Goal: Task Accomplishment & Management: Manage account settings

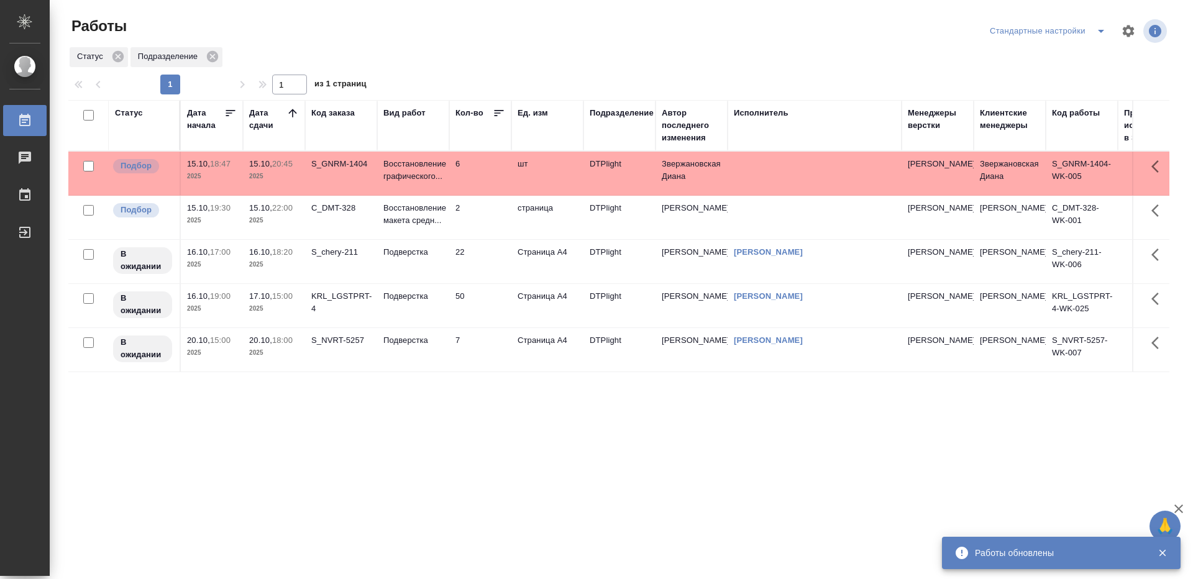
click at [320, 223] on td "C_DMT-328" at bounding box center [341, 217] width 72 height 43
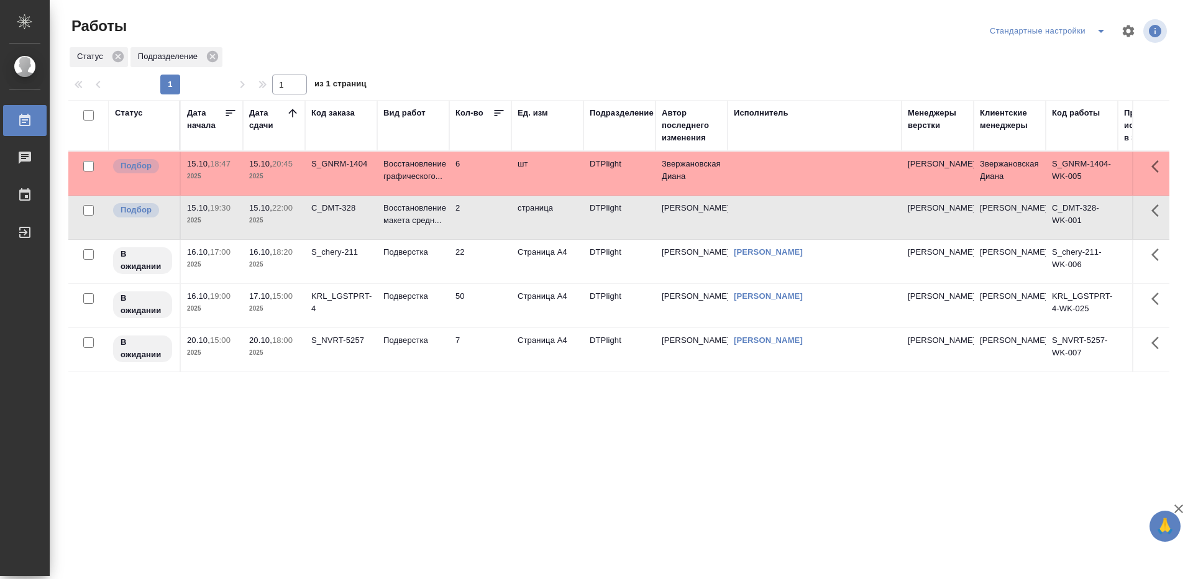
click at [478, 225] on td "2" at bounding box center [480, 217] width 62 height 43
click at [419, 180] on p "Восстановление графического..." at bounding box center [413, 170] width 60 height 25
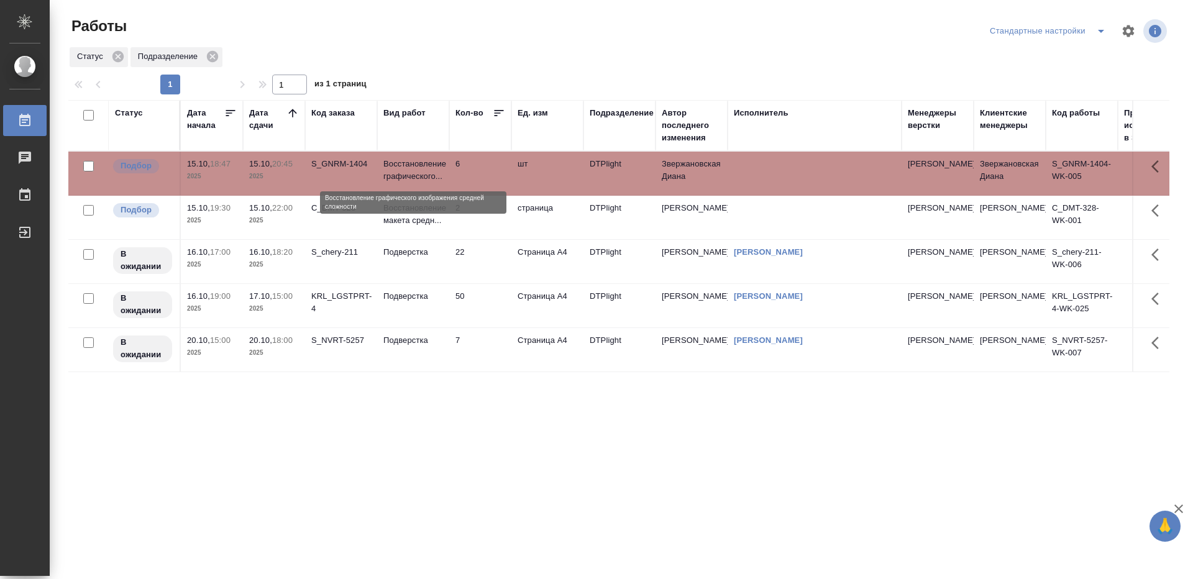
click at [419, 180] on p "Восстановление графического..." at bounding box center [413, 170] width 60 height 25
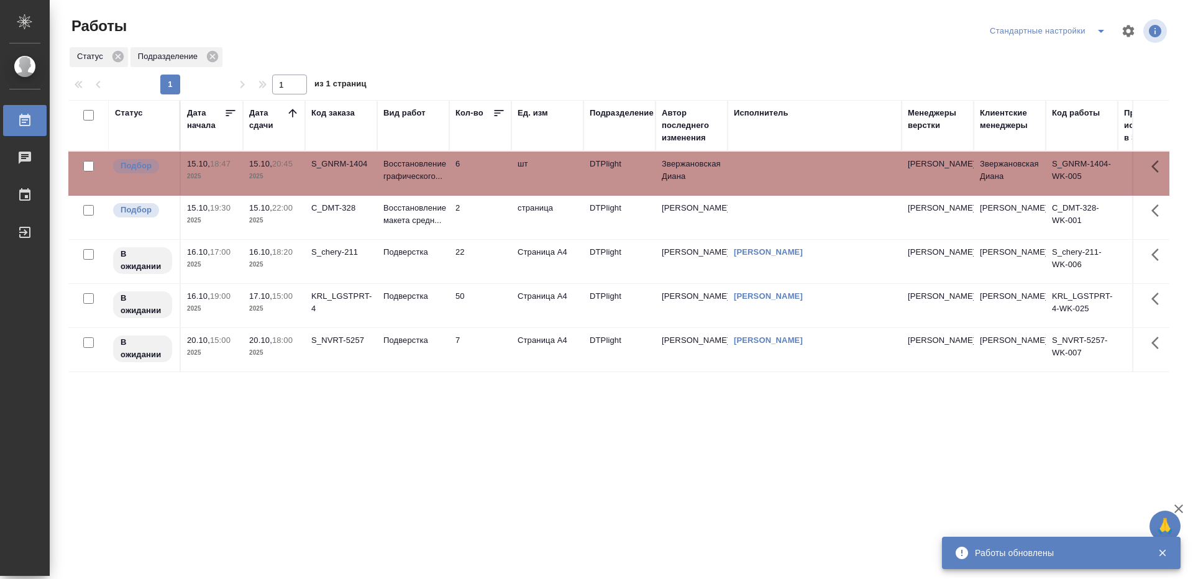
click at [401, 457] on div "Статус Дата начала Дата сдачи Код заказа Вид работ Кол-во Ед. изм Подразделение…" at bounding box center [618, 323] width 1101 height 447
click at [490, 215] on td "2" at bounding box center [480, 217] width 62 height 43
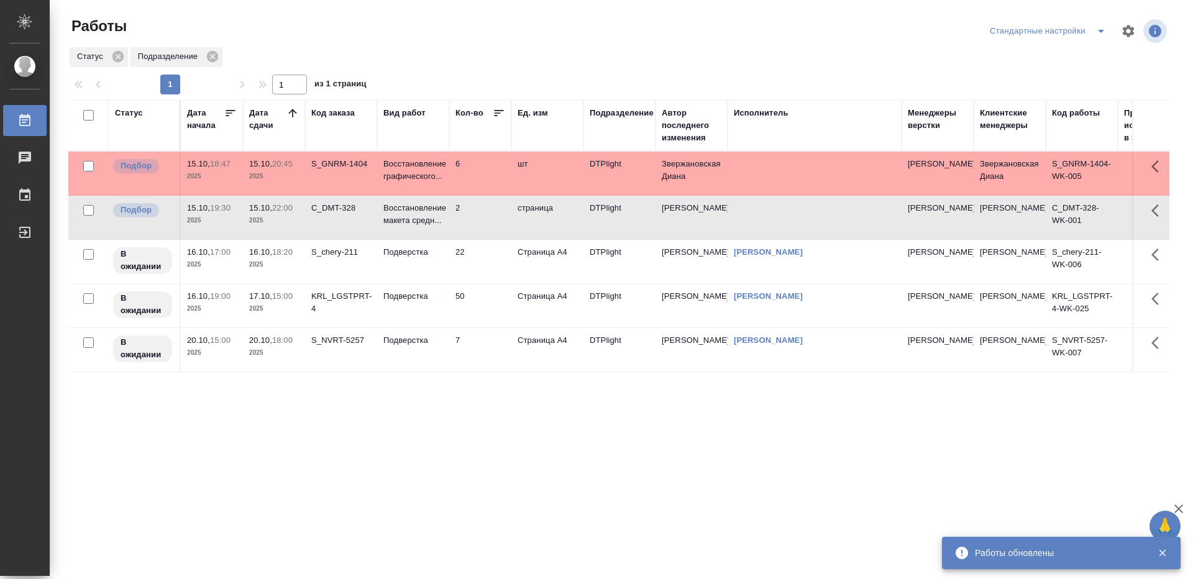
click at [494, 447] on div "Статус Дата начала Дата сдачи Код заказа Вид работ Кол-во Ед. изм Подразделение…" at bounding box center [618, 323] width 1101 height 447
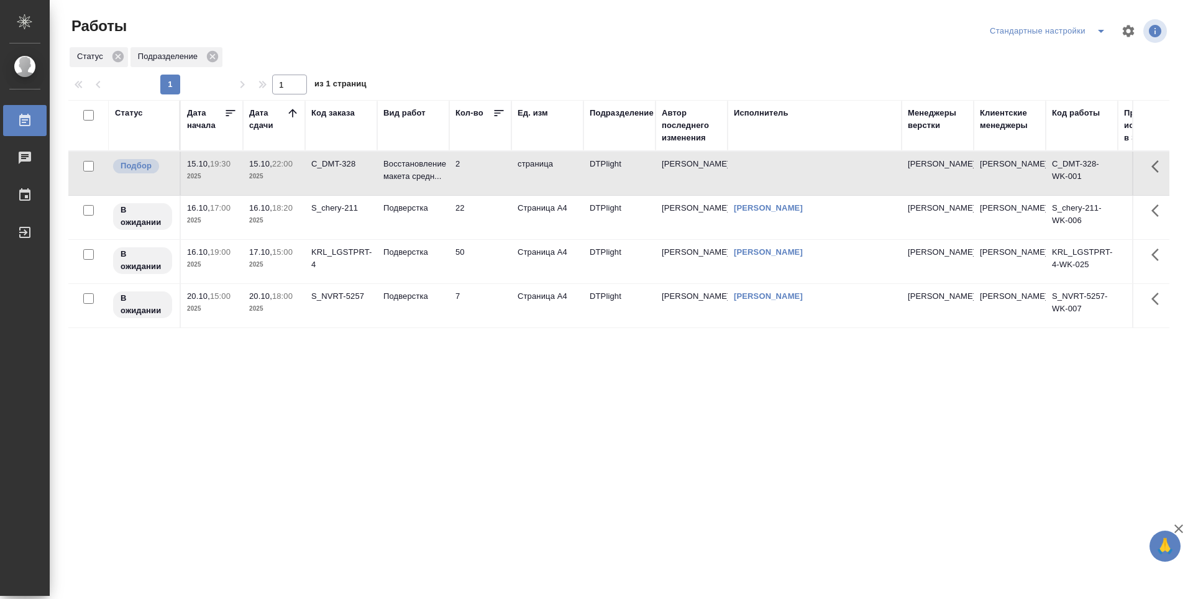
click at [486, 416] on div "Статус Дата начала Дата сдачи Код заказа Вид работ Кол-во Ед. изм Подразделение…" at bounding box center [618, 323] width 1101 height 447
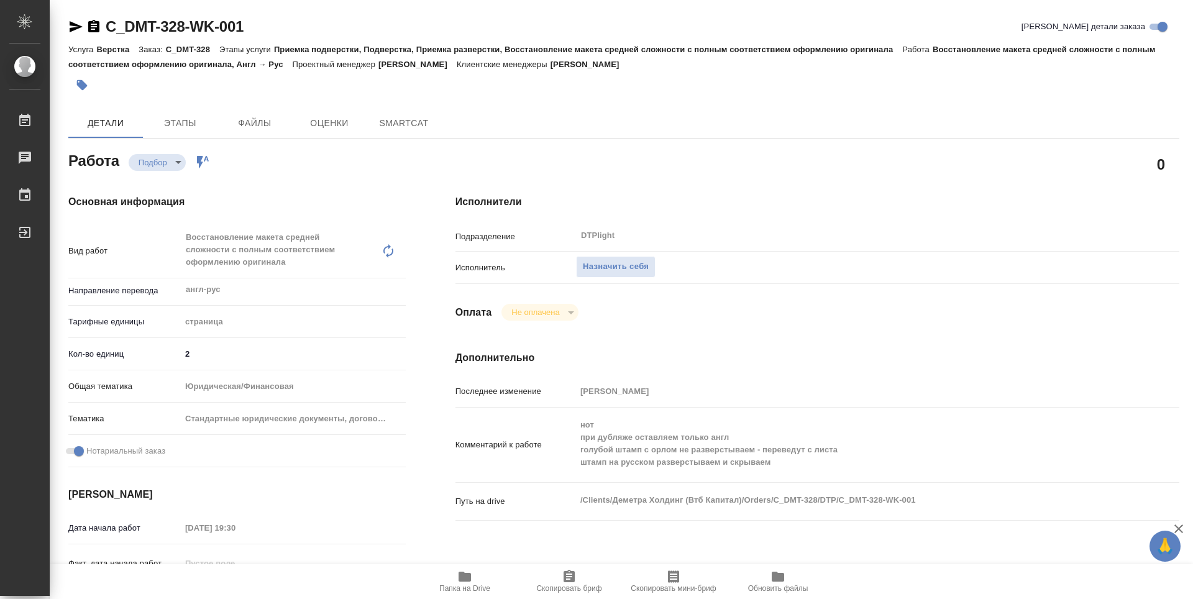
type textarea "x"
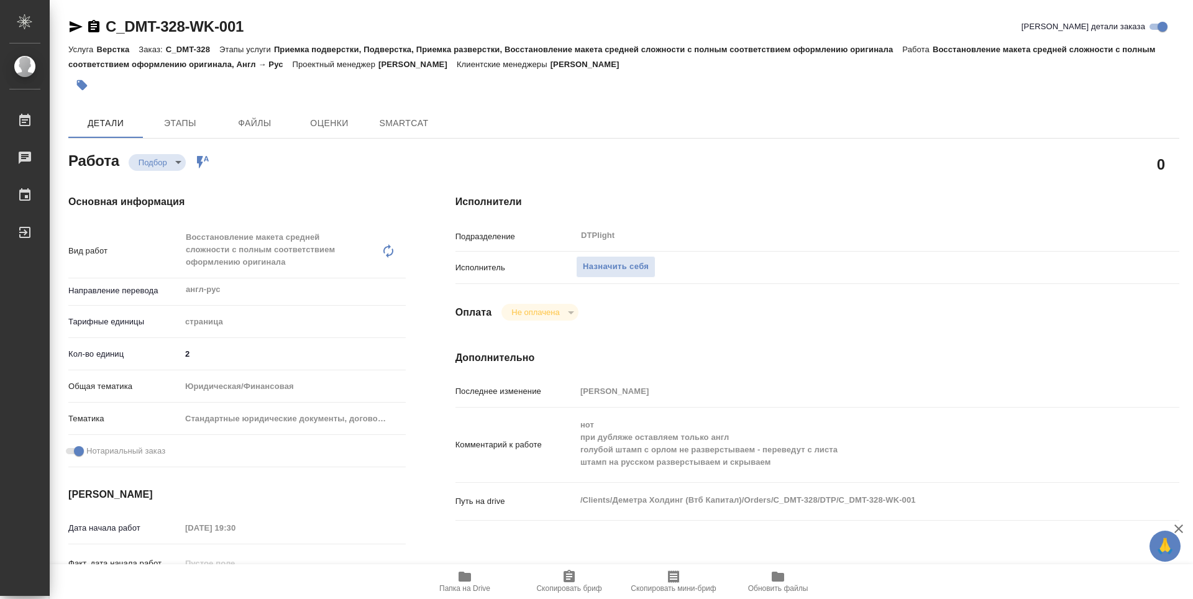
type textarea "x"
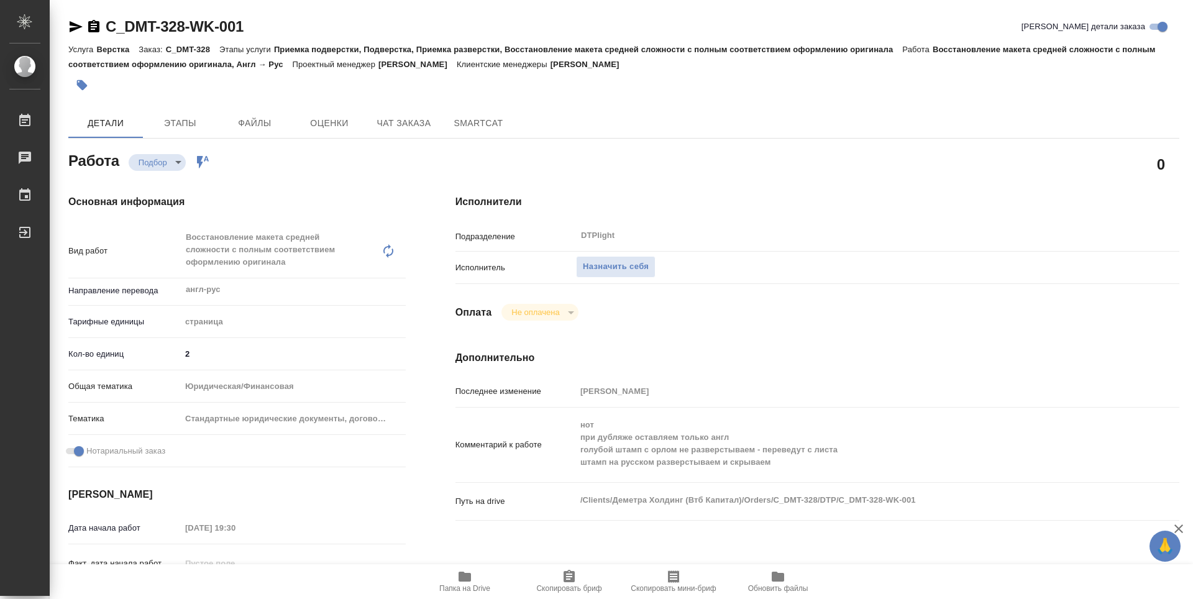
type textarea "x"
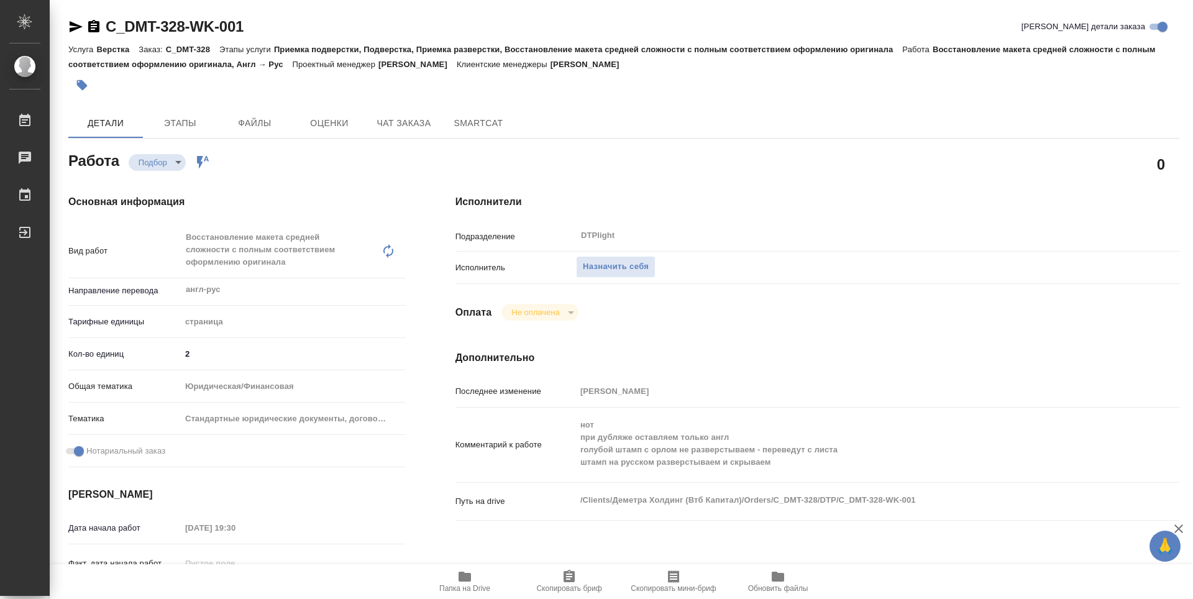
type textarea "x"
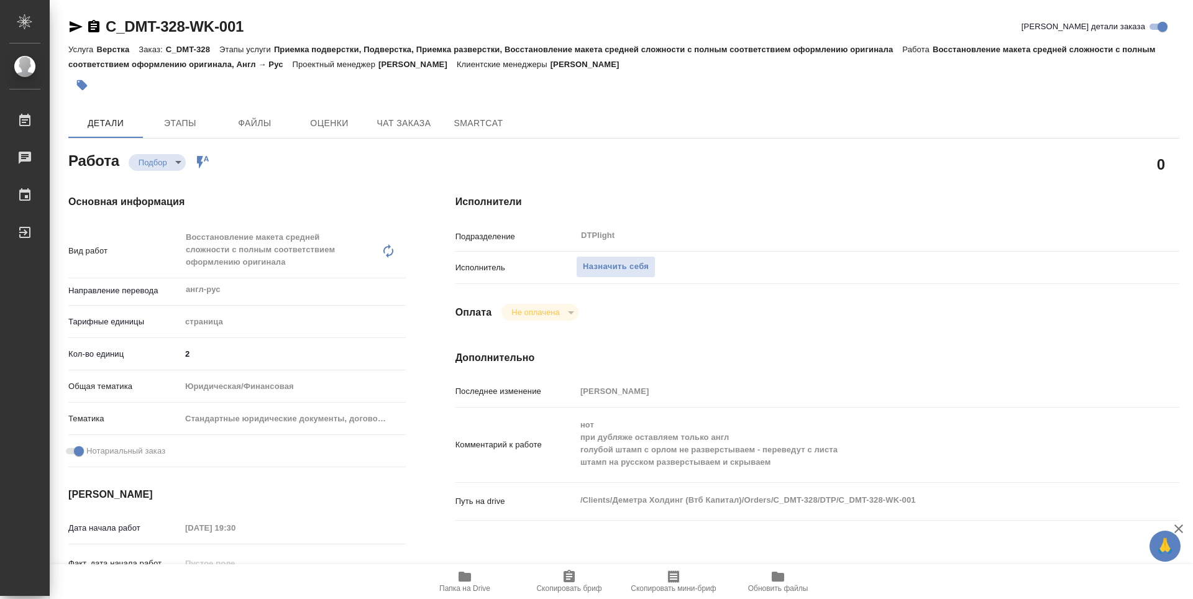
click at [480, 589] on span "Папка на Drive" at bounding box center [464, 588] width 51 height 9
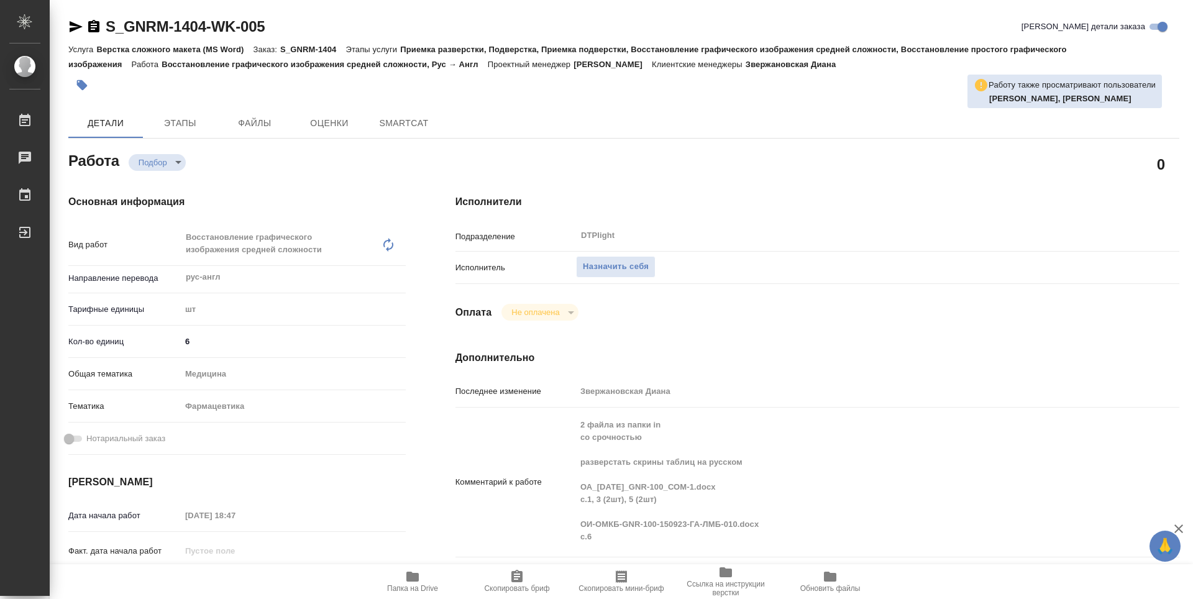
type textarea "x"
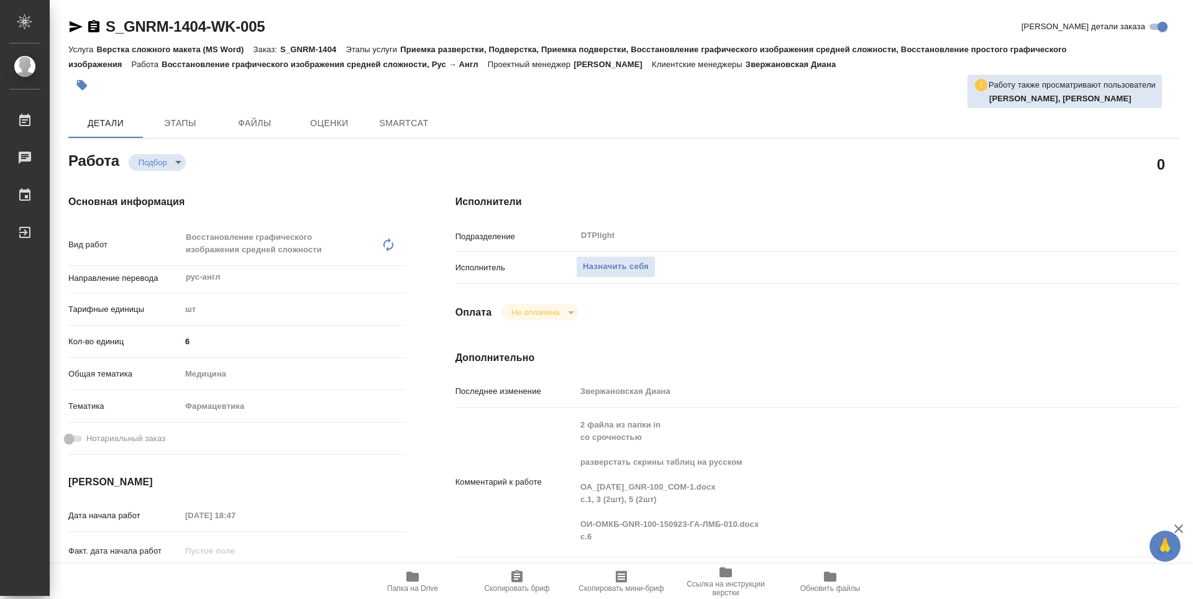
type textarea "x"
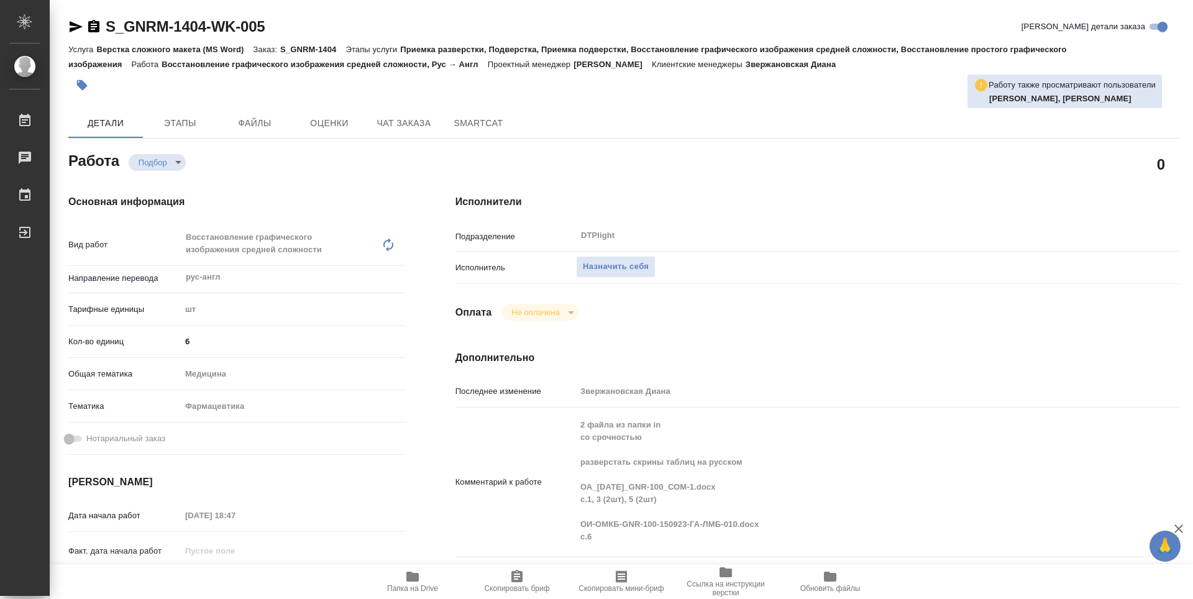
scroll to position [62, 0]
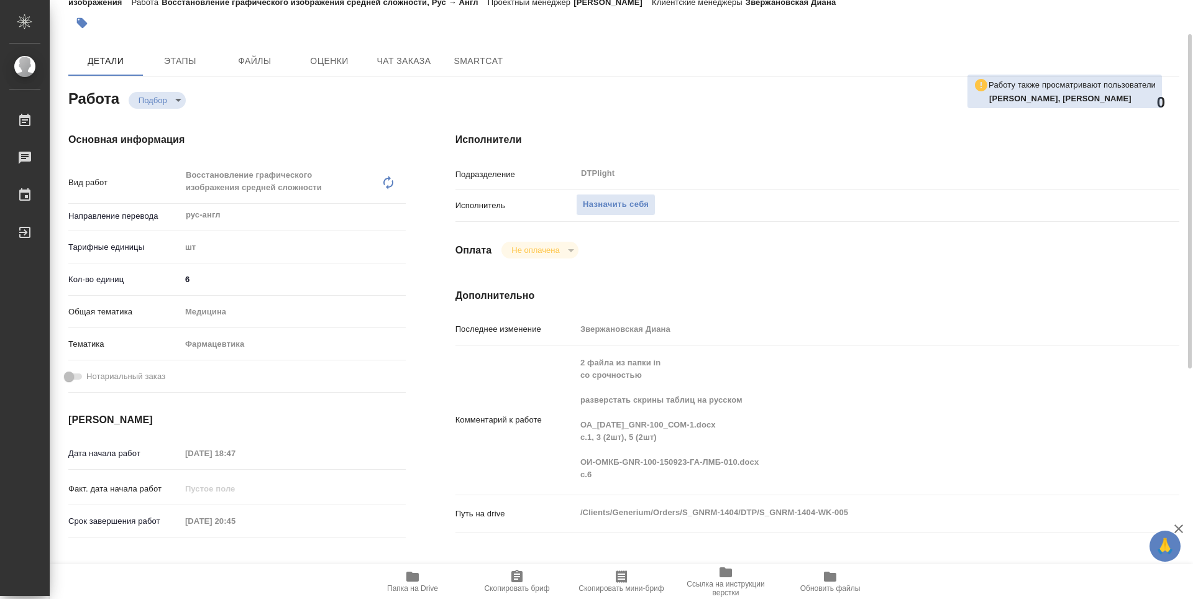
type textarea "x"
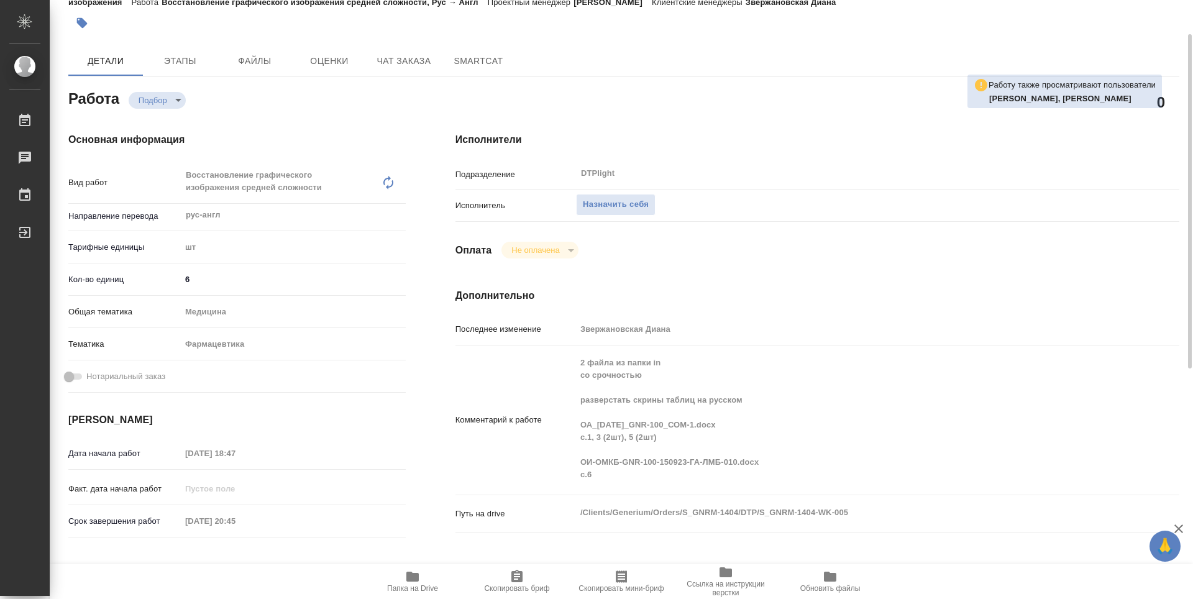
type textarea "x"
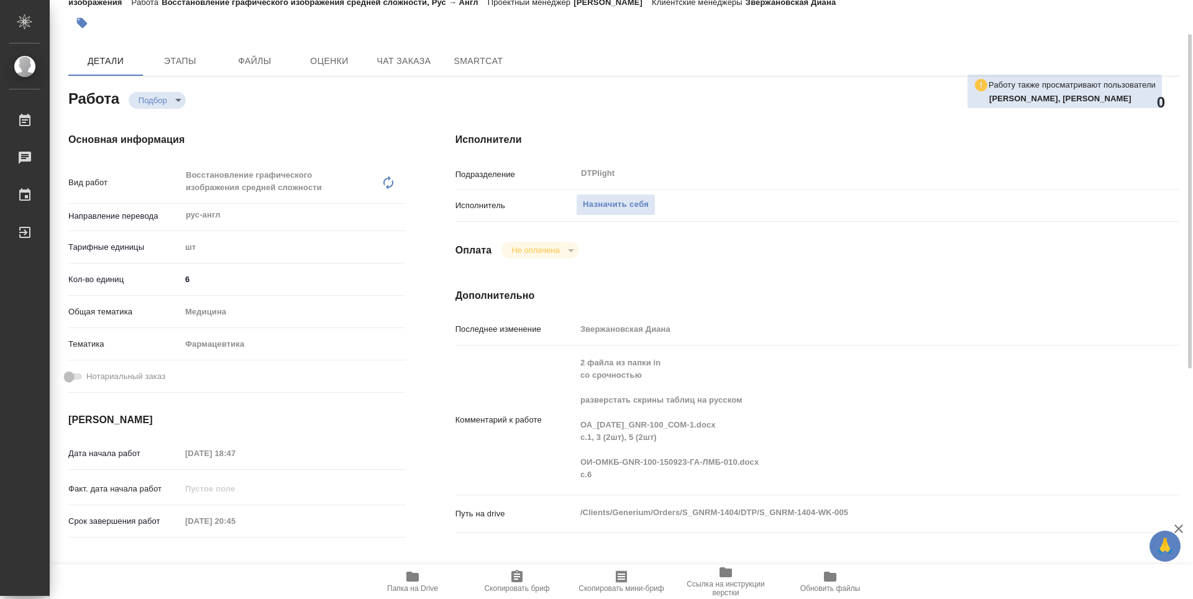
click at [420, 581] on span "Папка на Drive" at bounding box center [412, 581] width 89 height 24
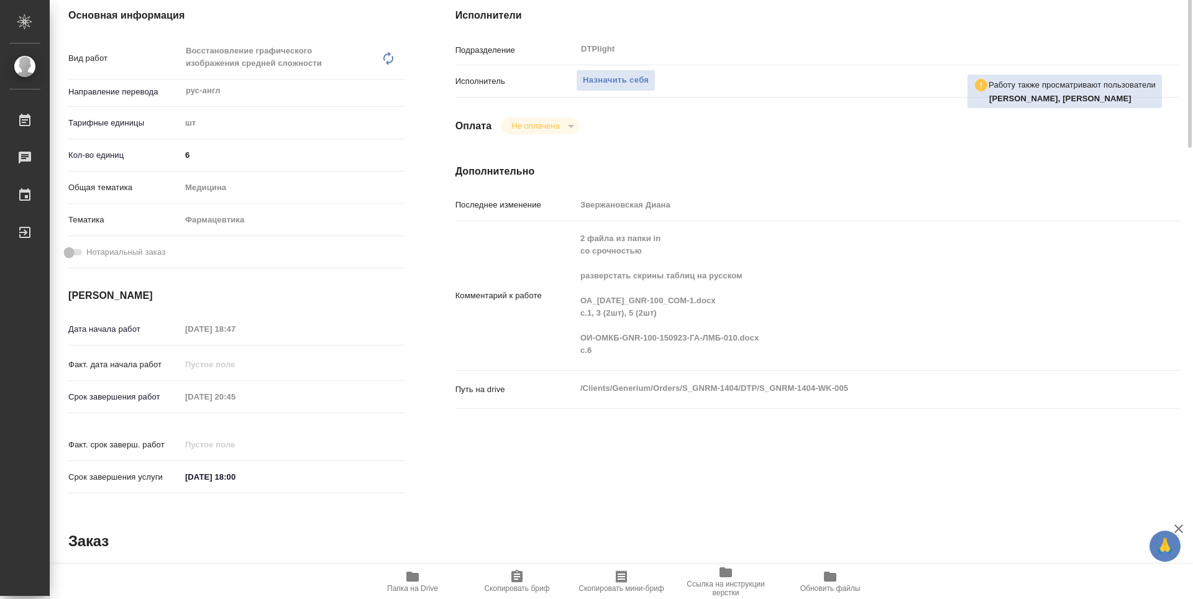
scroll to position [0, 0]
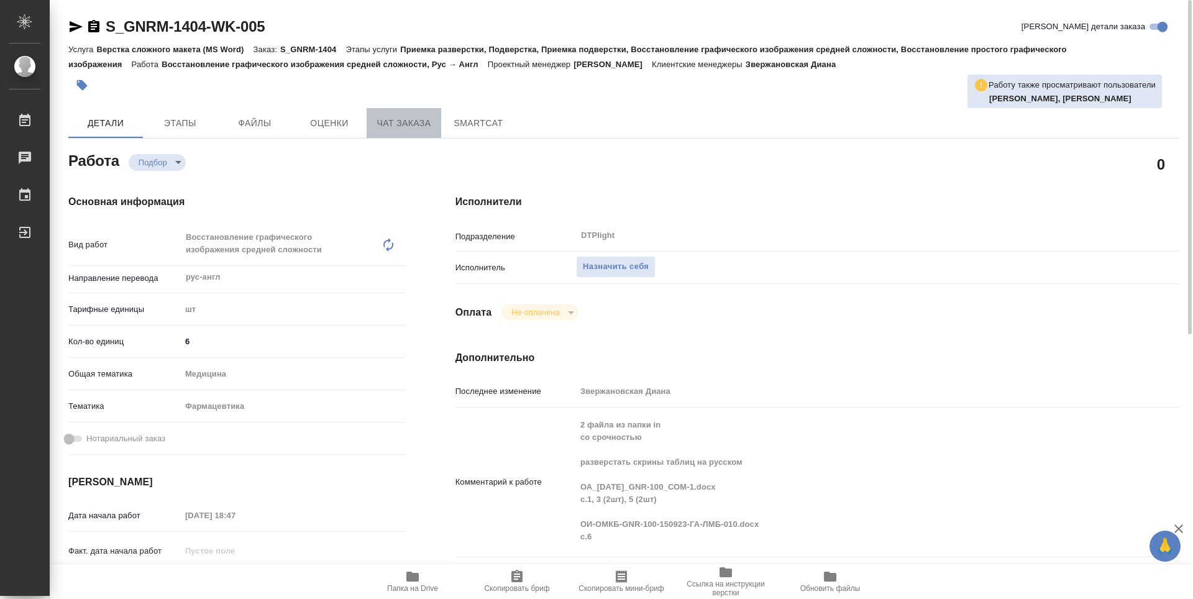
click at [404, 122] on span "Чат заказа" at bounding box center [404, 124] width 60 height 16
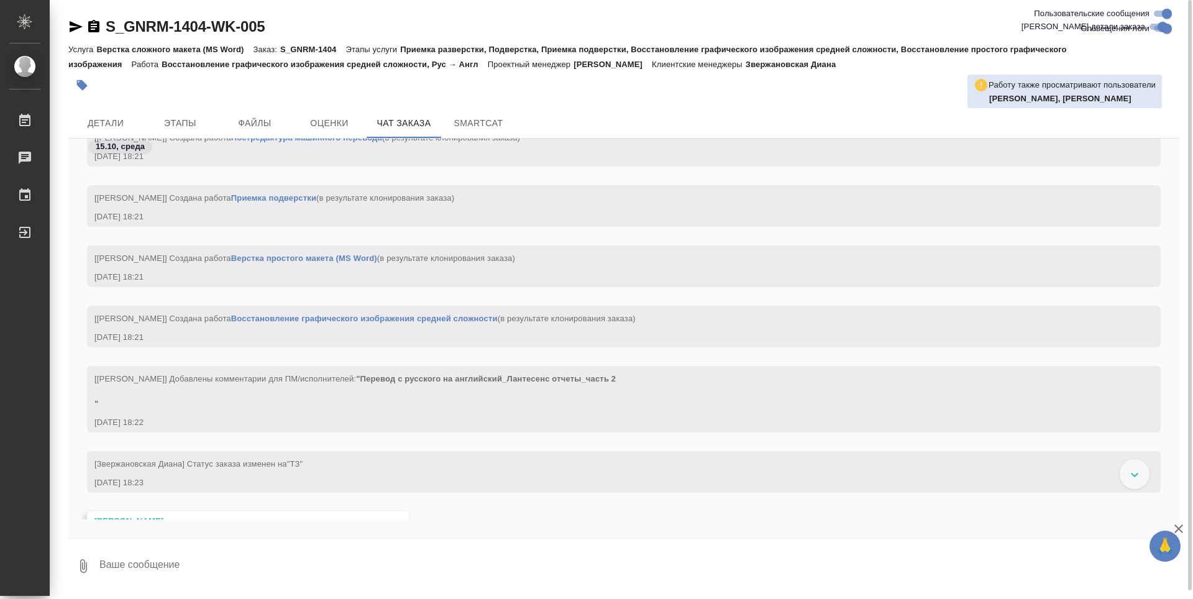
scroll to position [223, 0]
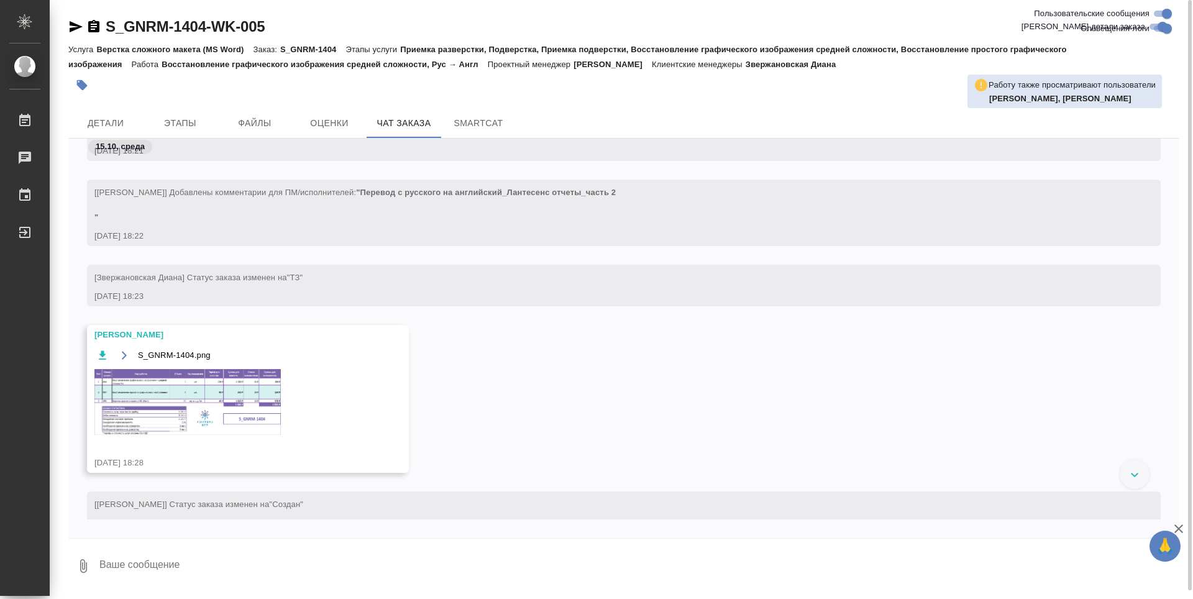
click at [223, 377] on img at bounding box center [187, 402] width 186 height 66
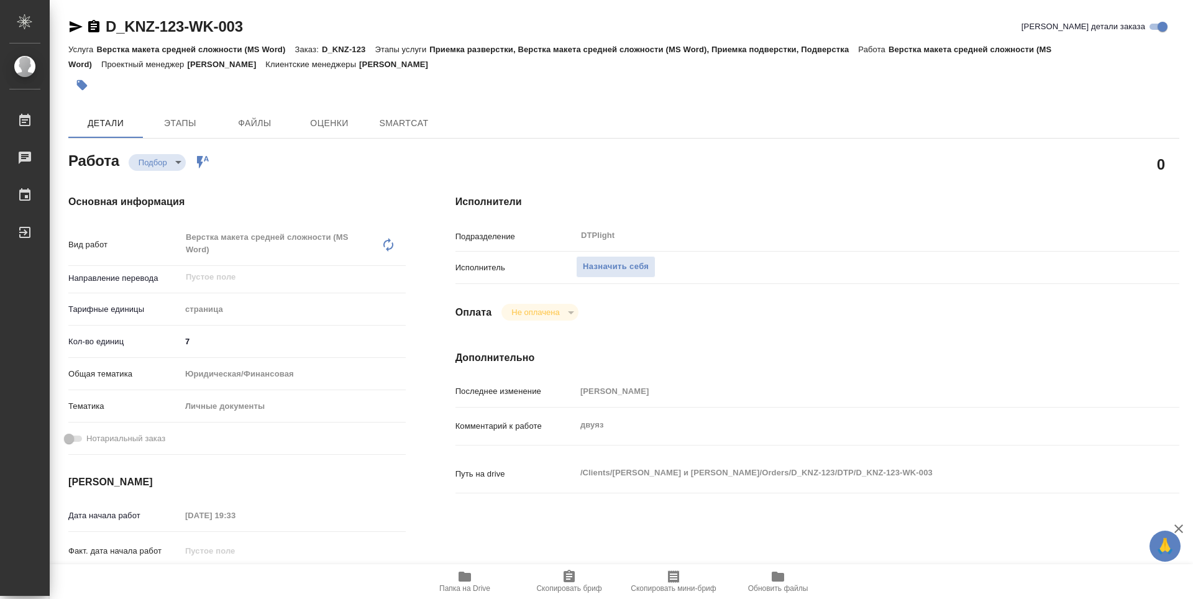
type textarea "x"
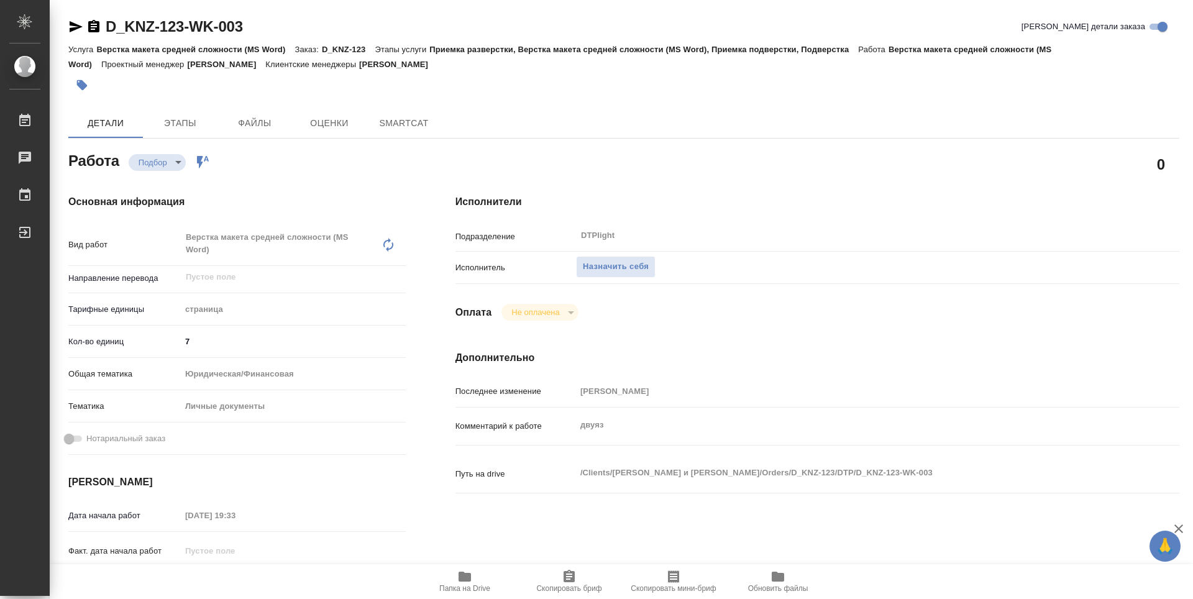
type textarea "x"
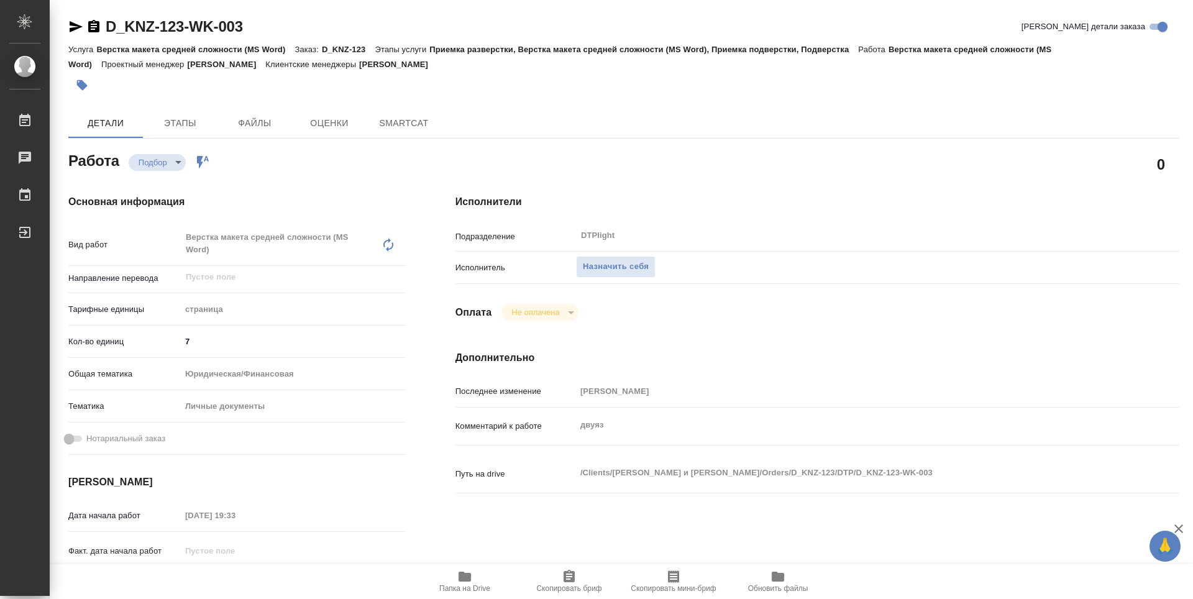
type textarea "x"
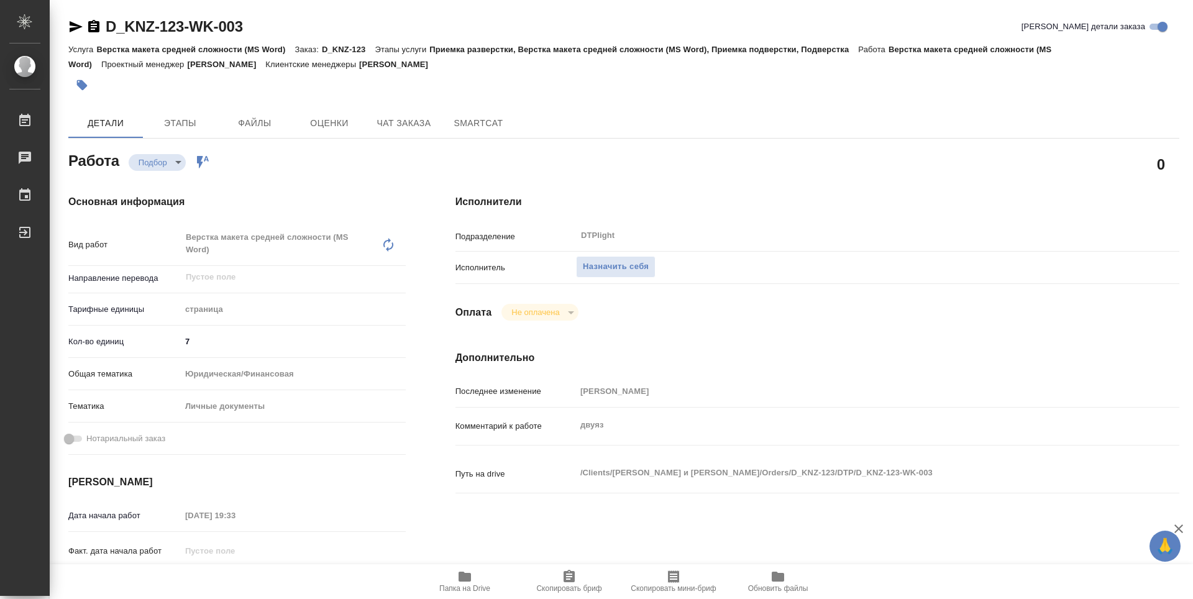
type textarea "x"
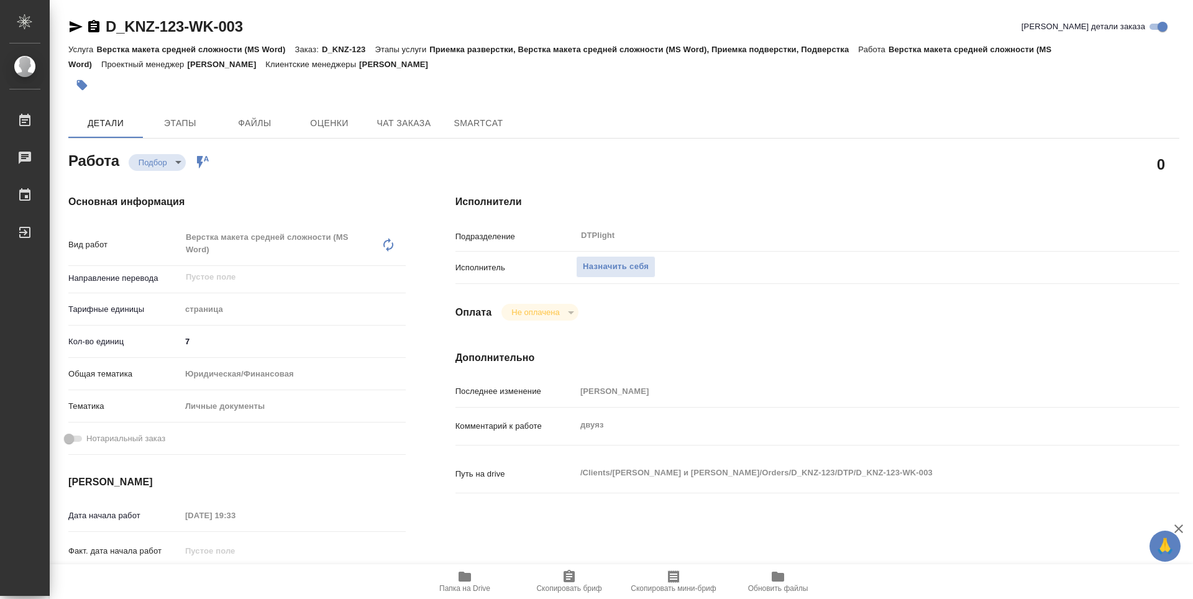
click at [462, 570] on icon "button" at bounding box center [464, 576] width 15 height 15
type textarea "x"
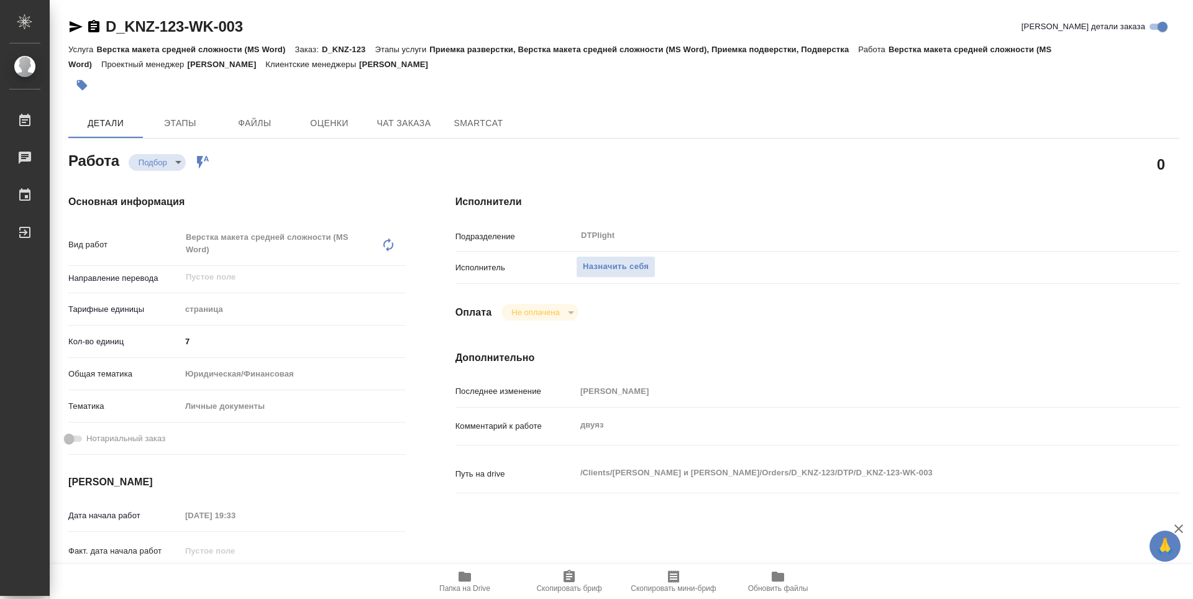
type textarea "x"
